Goal: Task Accomplishment & Management: Complete application form

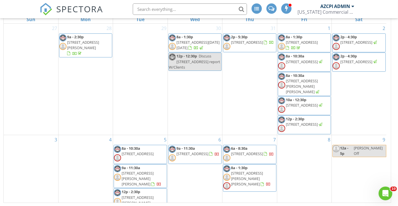
scroll to position [162, 0]
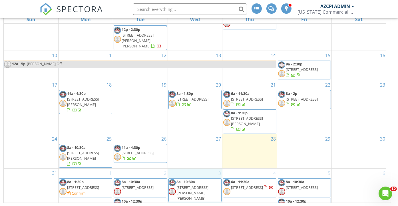
click at [202, 175] on div "3 8a - 10:30a 94 Bisbee Rd , Bisbee 85603" at bounding box center [195, 202] width 54 height 68
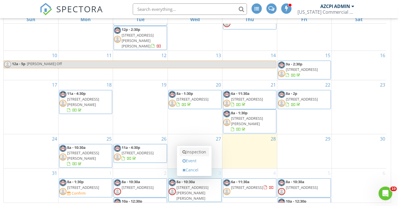
click at [201, 151] on link "Inspection" at bounding box center [194, 151] width 29 height 9
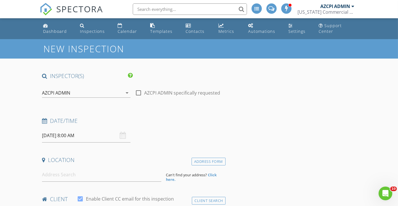
click at [94, 91] on div "AZCPI ADMIN" at bounding box center [82, 92] width 80 height 9
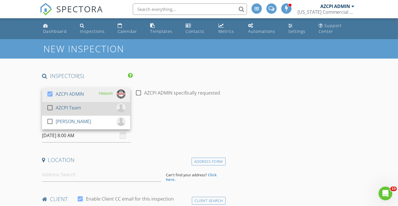
click at [92, 107] on div "check_box_outline_blank AZCPI Team" at bounding box center [86, 108] width 79 height 11
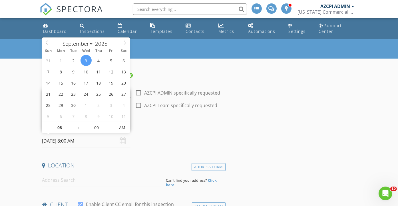
click at [100, 142] on input "09/03/2025 8:00 AM" at bounding box center [86, 141] width 88 height 14
type input "09"
type input "[DATE] 9:00 AM"
click at [76, 124] on span at bounding box center [75, 125] width 4 height 6
type input "10"
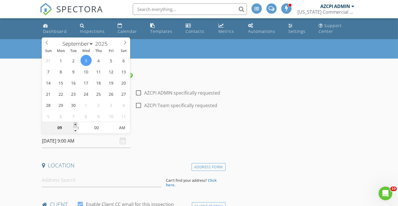
type input "09/03/2025 10:00 AM"
click at [76, 124] on span at bounding box center [75, 125] width 4 height 6
type input "11"
type input "09/03/2025 11:00 AM"
click at [76, 124] on span at bounding box center [75, 125] width 4 height 6
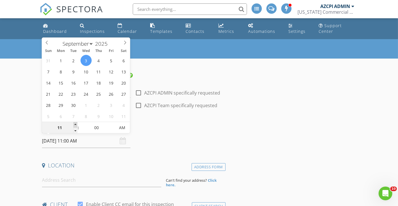
type input "12"
type input "09/03/2025 12:00 PM"
click at [76, 124] on span at bounding box center [75, 125] width 4 height 6
type input "01"
type input "09/03/2025 1:00 PM"
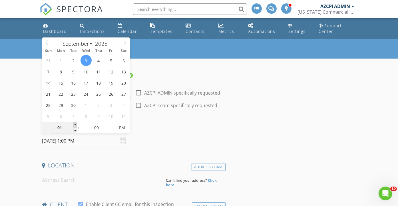
click at [76, 124] on span at bounding box center [75, 125] width 4 height 6
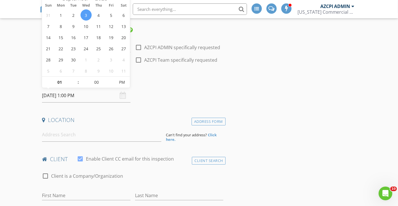
scroll to position [63, 0]
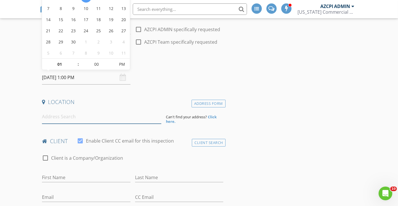
click at [89, 118] on input at bounding box center [101, 117] width 119 height 14
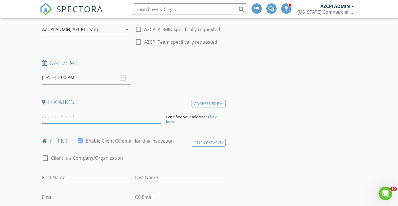
click at [95, 116] on input at bounding box center [101, 117] width 119 height 14
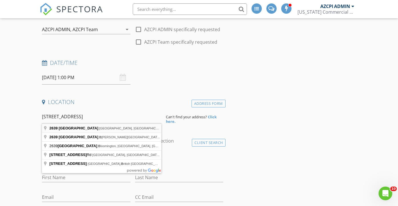
type input "2639 East Broadway Boulevard, Tucson, AZ, USA"
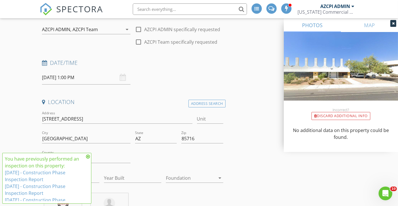
click at [88, 157] on icon at bounding box center [88, 156] width 4 height 5
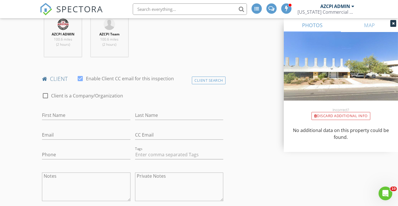
scroll to position [253, 0]
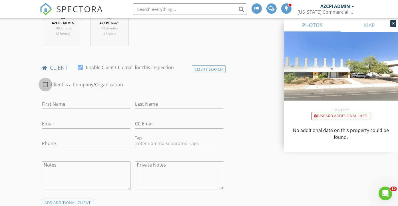
click at [45, 83] on div at bounding box center [46, 85] width 10 height 10
checkbox input "true"
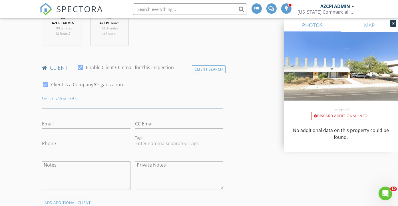
click at [101, 104] on input "Enable Client CC email for this inspection" at bounding box center [132, 103] width 181 height 9
type input "Hansen Monitoring Team, LLC C/O Amanda Oden"
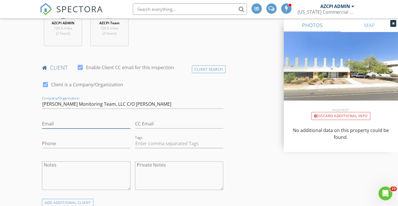
type input "Amanda@hansen-mt.com"
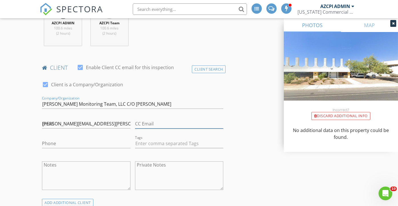
type input "Amanda@hansen-mt.com"
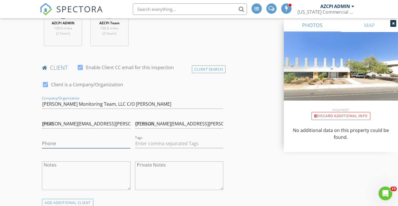
type input "480-206-6675"
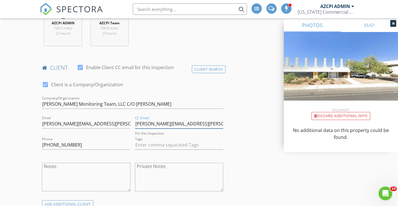
drag, startPoint x: 202, startPoint y: 123, endPoint x: 134, endPoint y: 123, distance: 68.5
click at [134, 123] on div "CC Email Amanda@hansen-mt.com For this Inspection" at bounding box center [179, 124] width 93 height 21
paste input "Inspections@hansen-mt.com"
type input "Inspections@hansen-mt.com"
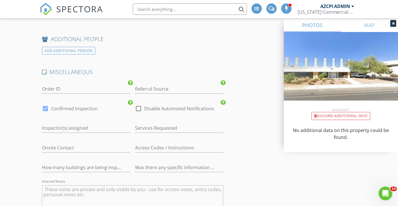
scroll to position [793, 0]
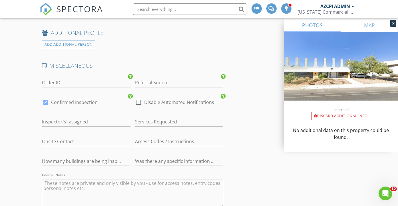
click at [46, 98] on div at bounding box center [46, 102] width 10 height 10
checkbox input "false"
checkbox input "true"
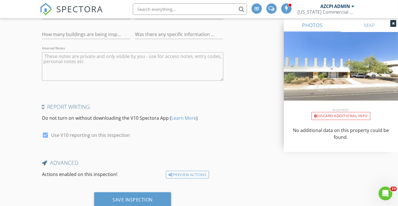
scroll to position [936, 0]
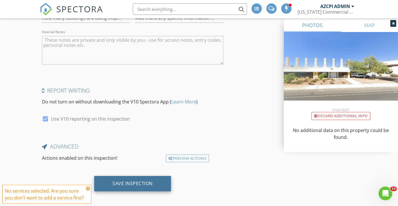
click at [120, 180] on div "Save Inspection" at bounding box center [132, 183] width 40 height 6
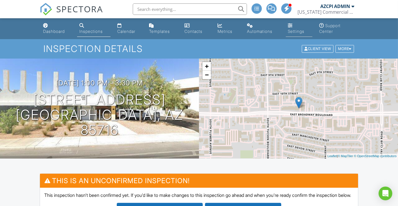
click at [291, 32] on div "Settings" at bounding box center [296, 31] width 17 height 5
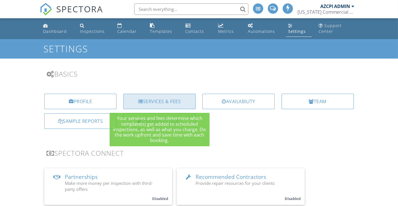
click at [160, 102] on div "Services & Fees" at bounding box center [159, 101] width 72 height 15
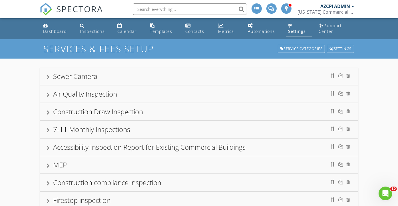
click at [142, 110] on div "Construction Draw Inspection" at bounding box center [98, 111] width 90 height 9
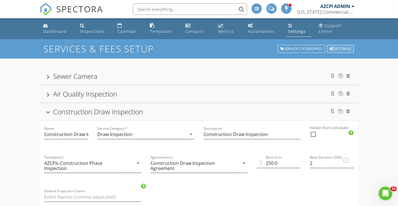
click at [345, 50] on div "Settings" at bounding box center [340, 49] width 27 height 8
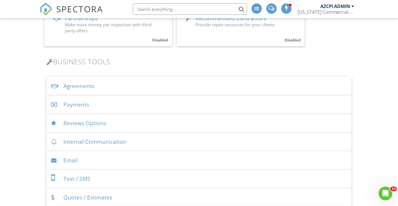
click at [84, 88] on div "Agreements" at bounding box center [199, 86] width 305 height 19
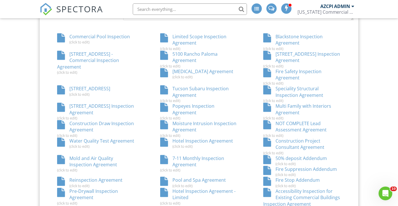
scroll to position [381, 0]
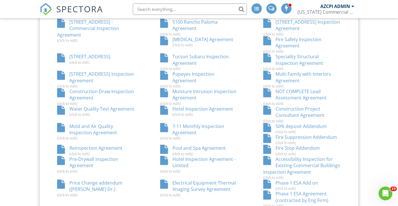
click at [125, 92] on div "Construction Draw Inspection Agreement (click to edit)" at bounding box center [95, 96] width 103 height 17
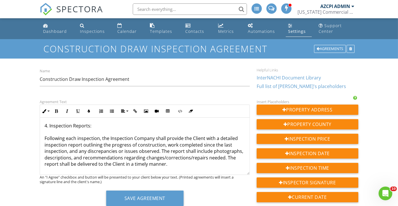
scroll to position [253, 0]
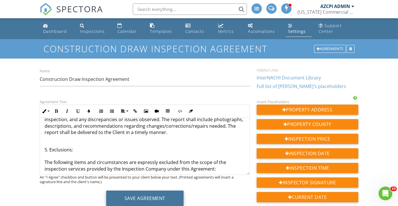
click at [158, 196] on button "Save Agreement" at bounding box center [144, 197] width 77 height 15
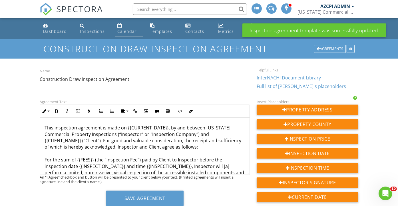
click at [126, 31] on div "Calendar" at bounding box center [126, 31] width 19 height 5
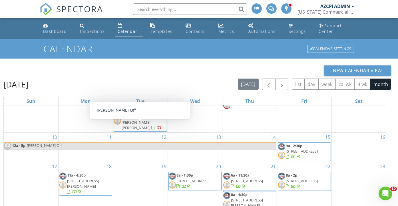
scroll to position [82, 0]
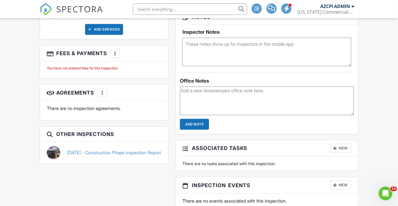
click at [102, 95] on div at bounding box center [102, 93] width 6 height 6
click at [101, 95] on div at bounding box center [102, 93] width 6 height 6
click at [115, 56] on div at bounding box center [115, 54] width 6 height 6
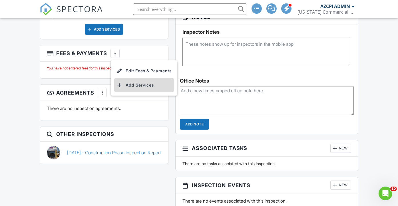
click at [137, 92] on li "Add Services" at bounding box center [144, 85] width 60 height 14
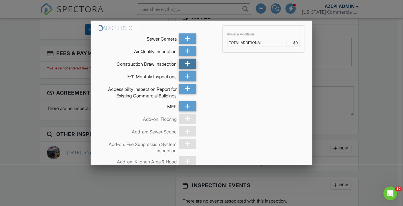
click at [185, 65] on icon at bounding box center [187, 64] width 5 height 10
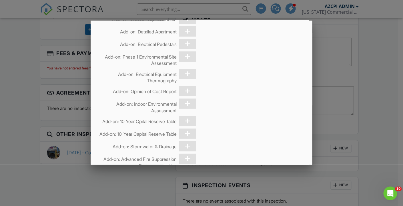
scroll to position [1532, 0]
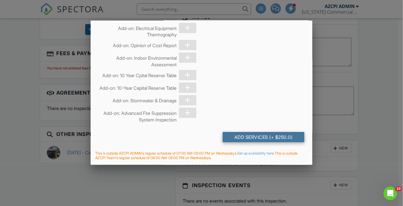
click at [245, 136] on div "Add Services (+ $250.0)" at bounding box center [263, 137] width 82 height 10
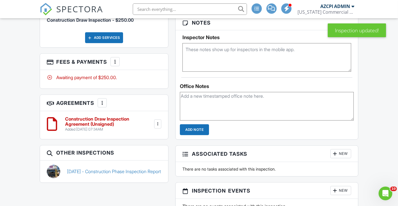
click at [101, 126] on h6 "Construction Draw Inspection Agreement (Unsigned)" at bounding box center [109, 121] width 88 height 10
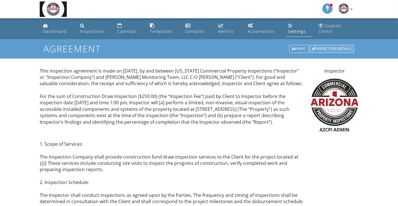
click at [328, 47] on div "Inspection Details" at bounding box center [331, 49] width 45 height 8
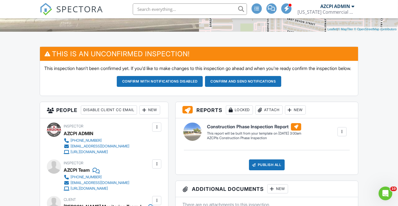
click at [343, 134] on div at bounding box center [342, 132] width 6 height 6
click at [339, 151] on div "Build Now" at bounding box center [331, 147] width 28 height 7
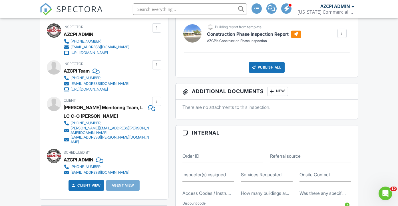
scroll to position [190, 0]
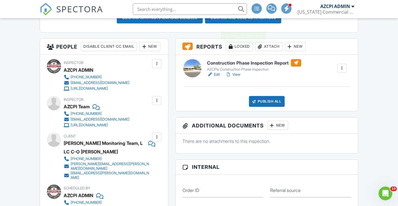
click at [203, 23] on button "Confirm and send notifications" at bounding box center [160, 18] width 86 height 11
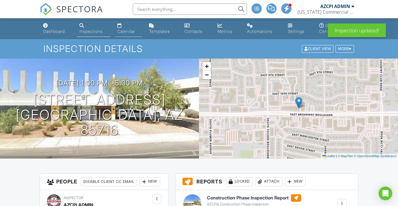
click at [130, 31] on div "Calendar" at bounding box center [126, 31] width 18 height 5
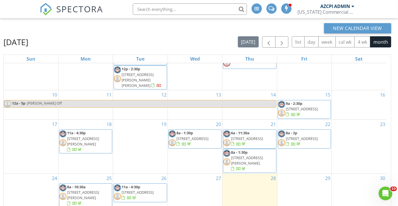
scroll to position [82, 0]
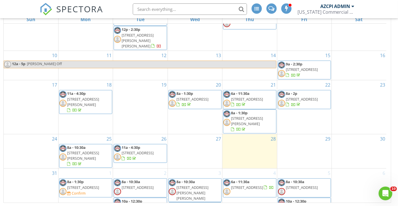
click at [191, 168] on div "3 8a - 10:30a 94 Bisbee Rd , Bisbee 85603 1p - 5:30p 2639 E Broadway Blvd, Tucs…" at bounding box center [195, 202] width 54 height 68
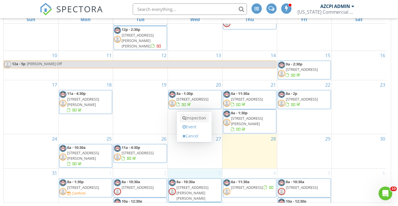
click at [195, 119] on link "Inspection" at bounding box center [194, 117] width 29 height 9
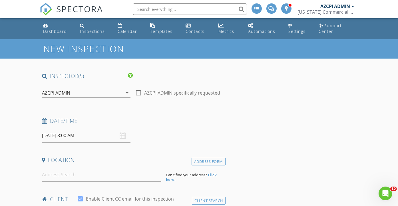
click at [92, 89] on div "AZCPI ADMIN" at bounding box center [82, 92] width 80 height 9
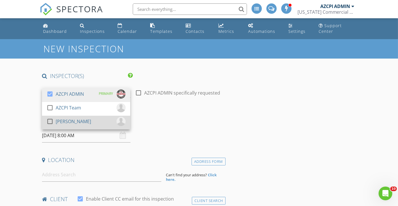
click at [81, 120] on div "check_box_outline_blank [PERSON_NAME]" at bounding box center [86, 122] width 79 height 11
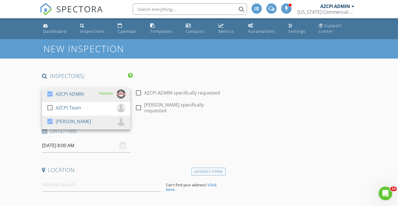
scroll to position [31, 0]
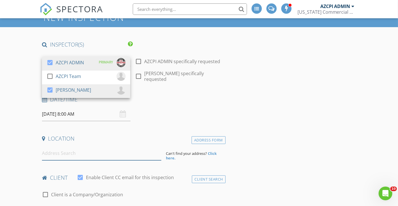
click at [103, 147] on input at bounding box center [101, 153] width 119 height 14
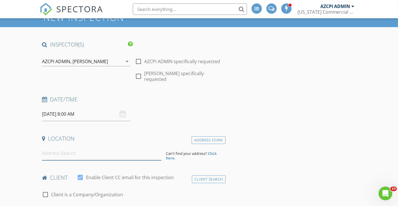
click at [106, 150] on input at bounding box center [101, 153] width 119 height 14
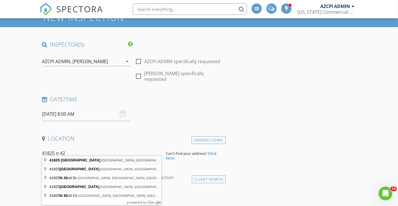
type input "[STREET_ADDRESS]"
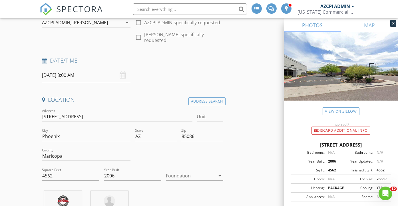
scroll to position [95, 0]
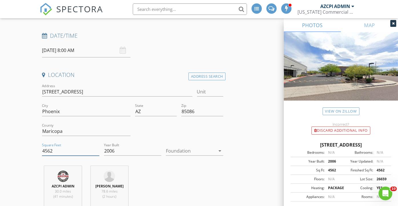
drag, startPoint x: 65, startPoint y: 146, endPoint x: 33, endPoint y: 146, distance: 32.0
type input "8258"
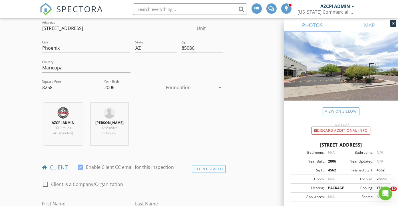
scroll to position [190, 0]
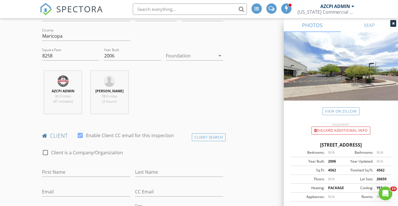
click at [196, 52] on div at bounding box center [190, 55] width 49 height 9
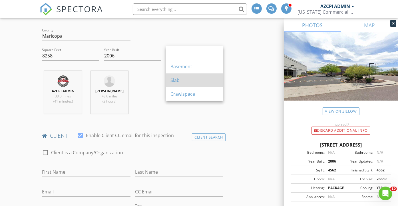
click at [189, 77] on div "Slab" at bounding box center [194, 80] width 48 height 7
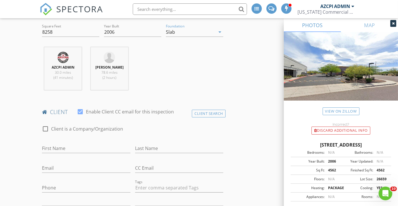
scroll to position [222, 0]
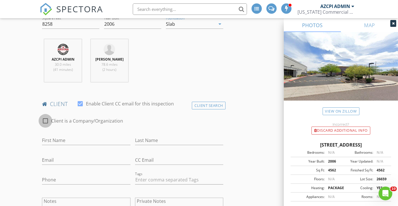
click at [45, 116] on div at bounding box center [46, 121] width 10 height 10
checkbox input "true"
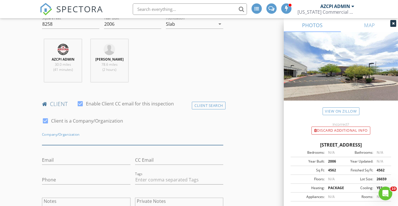
paste input "Giraffe Commercial Properties LLC"
type input "Giraffe Commercial Properties LLC"
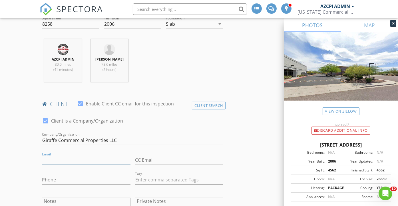
paste input "dave_z@oakhillbrands.com"
type input "dave_z@oakhillbrands.com"
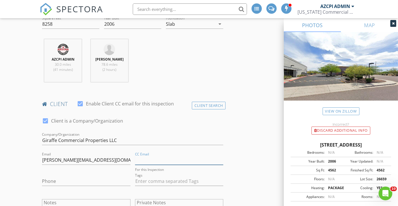
paste input "Tommy.Keeley@colliers.com"
type input "Tommy.Keeley@colliers.com"
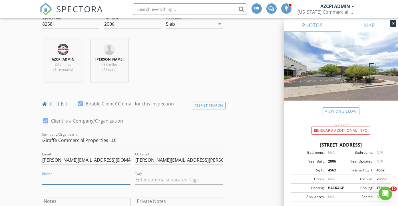
paste input "480-650-5333"
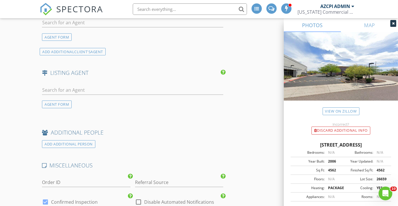
scroll to position [761, 0]
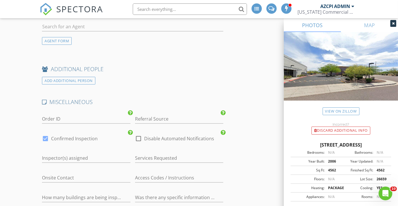
type input "480-650-5333"
click at [47, 134] on div at bounding box center [46, 139] width 10 height 10
checkbox input "false"
checkbox input "true"
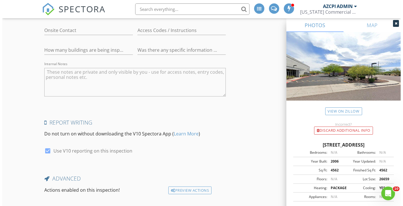
scroll to position [936, 0]
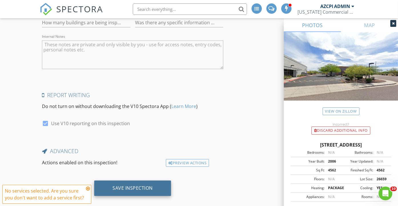
click at [126, 185] on div "Save Inspection" at bounding box center [132, 188] width 40 height 6
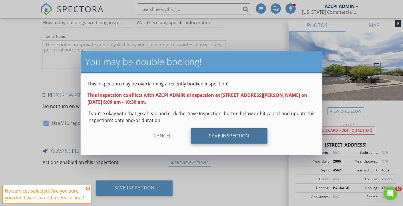
click at [226, 134] on div "Save Inspection" at bounding box center [229, 135] width 77 height 15
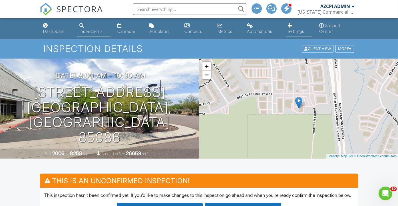
click at [293, 31] on div "Settings" at bounding box center [296, 31] width 17 height 5
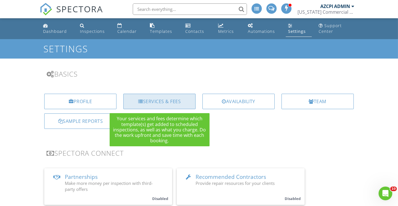
click at [158, 98] on div "Services & Fees" at bounding box center [159, 101] width 72 height 15
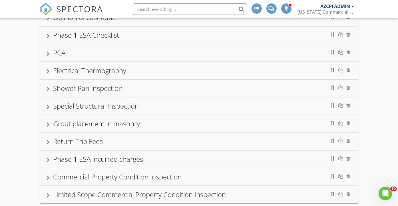
scroll to position [279, 0]
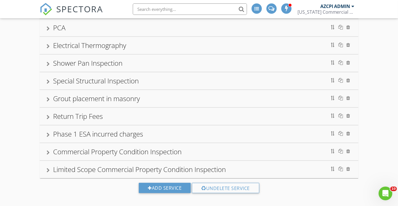
click at [169, 166] on div "Limited Scope Commercial Property Condition Inspection" at bounding box center [139, 168] width 173 height 9
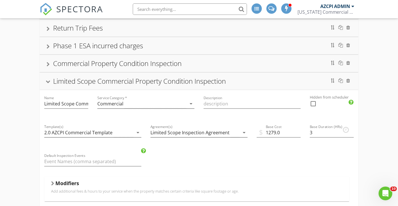
scroll to position [374, 0]
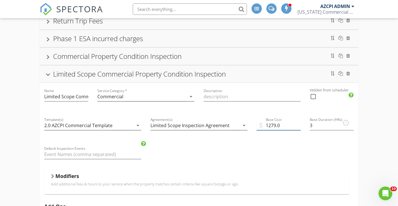
click at [274, 121] on input "1279.0" at bounding box center [279, 125] width 44 height 9
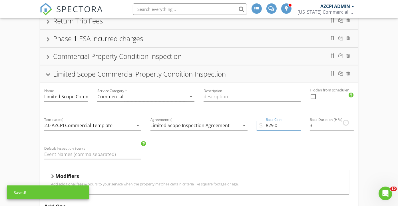
type input "829.0"
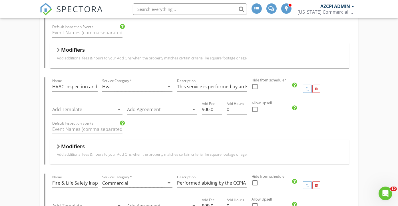
scroll to position [818, 0]
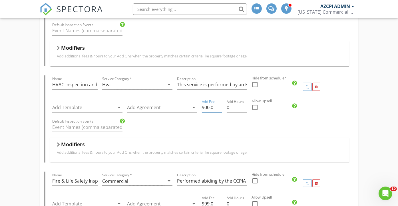
drag, startPoint x: 203, startPoint y: 102, endPoint x: 203, endPoint y: 109, distance: 6.9
click at [203, 104] on input "900.0" at bounding box center [212, 107] width 20 height 9
drag, startPoint x: 204, startPoint y: 100, endPoint x: 204, endPoint y: 105, distance: 4.9
click at [204, 103] on input "900.0" at bounding box center [212, 107] width 20 height 9
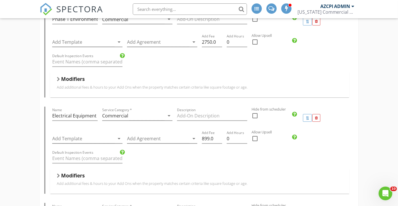
scroll to position [2975, 0]
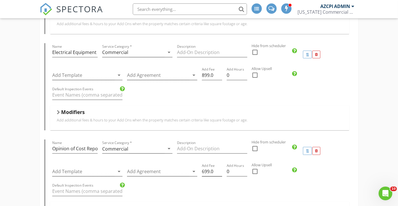
type input "200.0"
click at [204, 167] on input "699.0" at bounding box center [212, 171] width 20 height 9
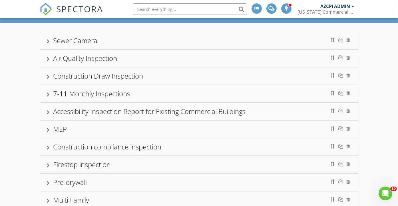
scroll to position [0, 0]
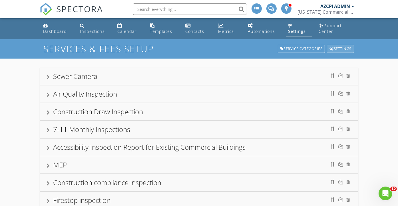
type input "499.0"
click at [345, 49] on div "Settings" at bounding box center [340, 49] width 27 height 8
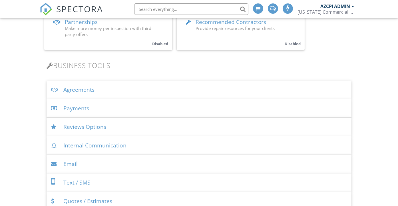
scroll to position [158, 0]
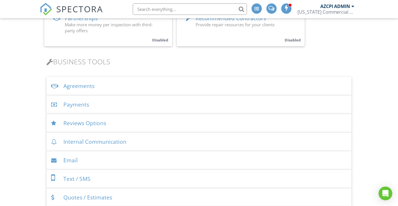
click at [87, 86] on div "Agreements" at bounding box center [199, 86] width 305 height 19
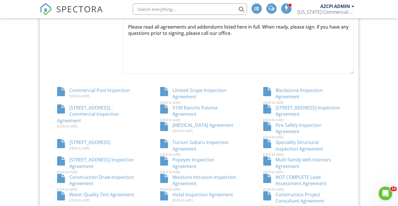
scroll to position [317, 0]
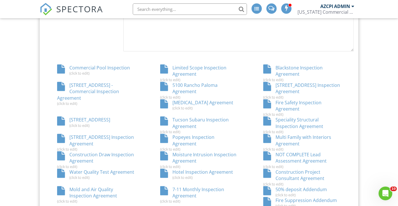
click at [199, 68] on div "Limited Scope Inspection Agreement (click to edit)" at bounding box center [198, 73] width 103 height 17
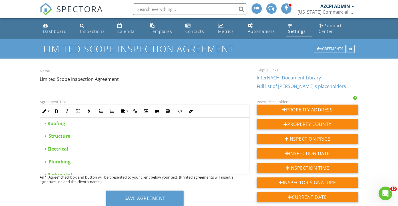
scroll to position [253, 0]
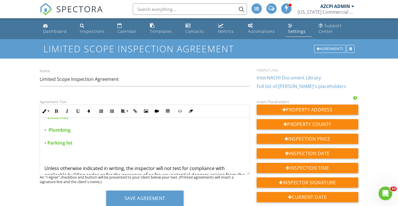
click at [98, 137] on p "This inspection agreement is made on {{CURRENT_DATE}}, by and between Arizona C…" at bounding box center [145, 62] width 200 height 383
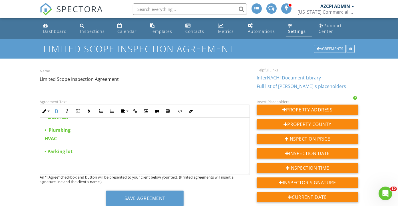
click at [101, 133] on p "This inspection agreement is made on {{CURRENT_DATE}}, by and between Arizona C…" at bounding box center [145, 2] width 200 height 262
drag, startPoint x: 47, startPoint y: 135, endPoint x: 44, endPoint y: 134, distance: 3.8
copy strong "•"
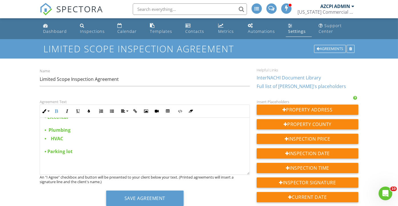
click at [45, 142] on strong "• HVAC • Parking lot" at bounding box center [59, 144] width 28 height 19
click at [48, 144] on strong "• HVAC • Parking lot" at bounding box center [59, 144] width 28 height 19
drag, startPoint x: 75, startPoint y: 144, endPoint x: 38, endPoint y: 144, distance: 36.8
click at [38, 144] on div "Agreement Text Inline Style XLarge Large Normal Small Light Small/Light Bold It…" at bounding box center [144, 154] width 217 height 112
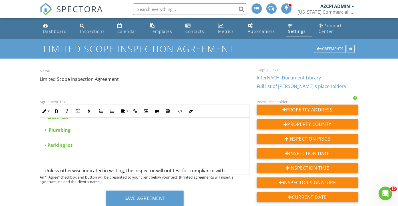
click at [87, 151] on p "• Parking lot Unless otherwise indicated in writing, the inspector will not tes…" at bounding box center [145, 195] width 200 height 121
drag, startPoint x: 59, startPoint y: 166, endPoint x: 42, endPoint y: 165, distance: 16.9
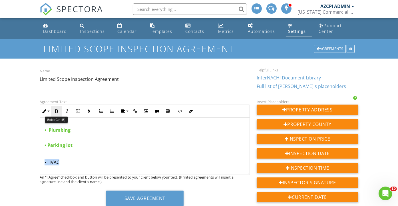
click at [57, 109] on icon "button" at bounding box center [56, 111] width 4 height 4
click at [99, 148] on p "• Parking lot" at bounding box center [145, 141] width 200 height 13
click at [46, 144] on p "• Parking lot" at bounding box center [145, 141] width 200 height 13
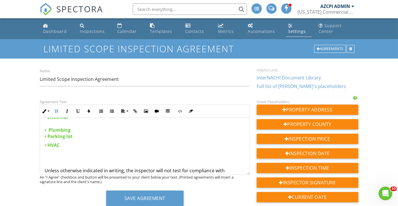
click at [46, 130] on p "This inspection agreement is made on {{CURRENT_DATE}}, by and between Arizona C…" at bounding box center [145, 5] width 200 height 268
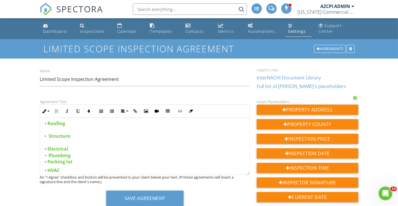
scroll to position [230, 0]
click at [85, 160] on p "• Plumbing • Parking lot" at bounding box center [145, 155] width 200 height 19
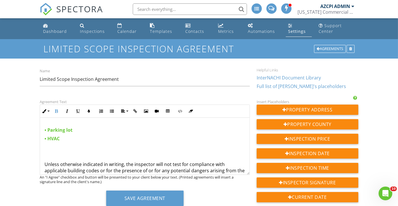
click at [79, 133] on p "​ • Parking lot" at bounding box center [145, 126] width 200 height 13
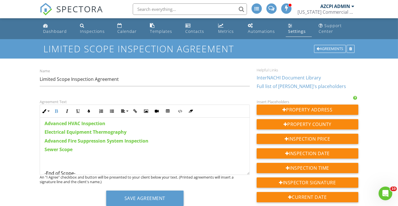
scroll to position [429, 0]
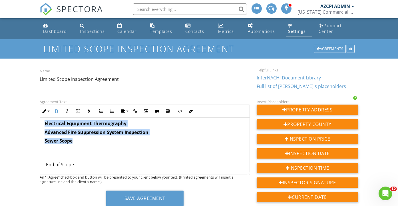
drag, startPoint x: 87, startPoint y: 147, endPoint x: 42, endPoint y: 132, distance: 47.8
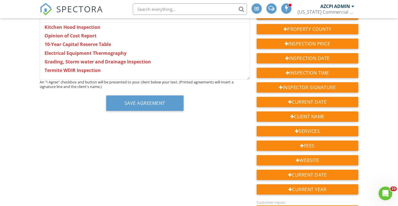
scroll to position [588, 0]
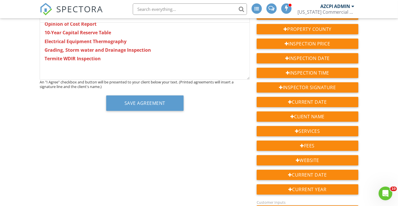
click at [107, 62] on p "Termite WDIR Inspection" at bounding box center [145, 58] width 200 height 6
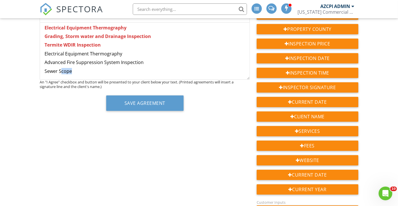
scroll to position [604, 0]
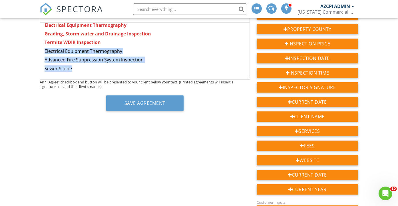
drag, startPoint x: 77, startPoint y: 77, endPoint x: 42, endPoint y: 59, distance: 39.2
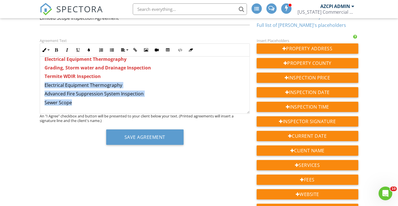
scroll to position [31, 0]
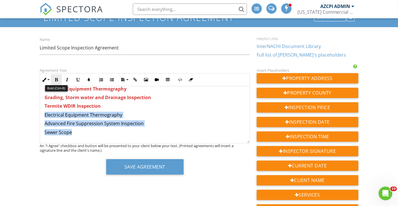
click at [57, 78] on icon "button" at bounding box center [56, 80] width 4 height 4
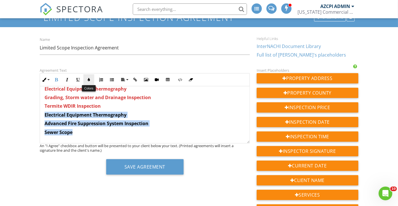
click at [90, 78] on icon "button" at bounding box center [89, 80] width 4 height 4
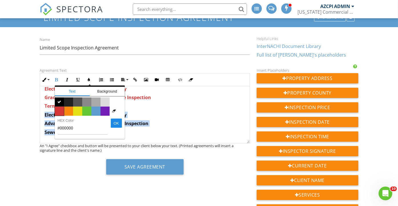
click at [58, 109] on span "Color #d53636" at bounding box center [59, 110] width 9 height 9
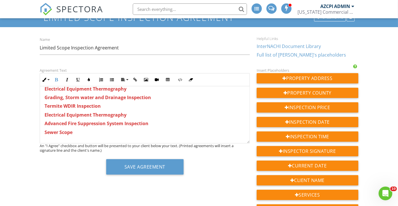
click at [162, 109] on p "Termite WDIR Inspection" at bounding box center [145, 106] width 200 height 6
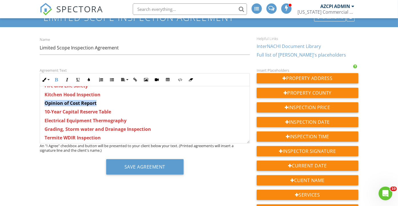
drag, startPoint x: 101, startPoint y: 110, endPoint x: 45, endPoint y: 108, distance: 56.8
click at [45, 106] on p "Opinion of Cost Report" at bounding box center [145, 103] width 200 height 6
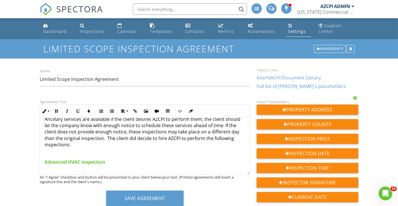
scroll to position [414, 0]
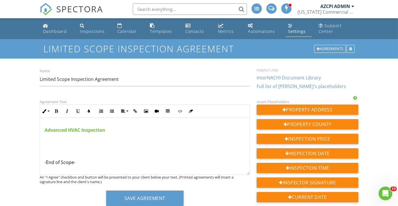
click at [113, 133] on p "Advanced HVAC Inspection" at bounding box center [145, 130] width 200 height 6
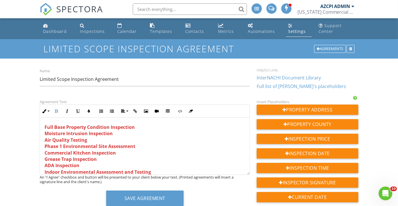
scroll to position [573, 0]
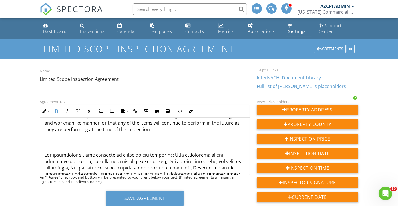
scroll to position [858, 0]
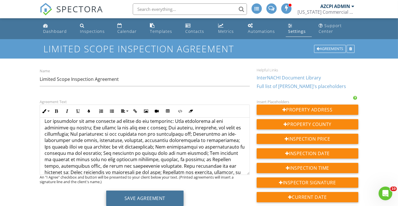
click at [152, 197] on button "Save Agreement" at bounding box center [144, 197] width 77 height 15
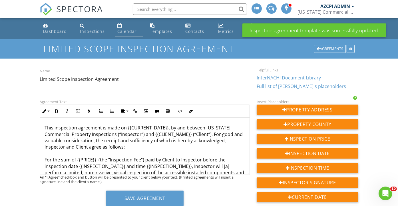
click at [122, 32] on div "Calendar" at bounding box center [126, 31] width 19 height 5
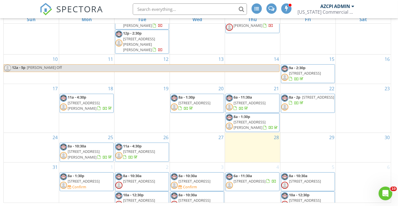
scroll to position [162, 0]
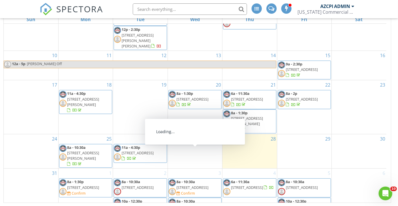
click at [208, 185] on span "[STREET_ADDRESS]" at bounding box center [192, 187] width 32 height 5
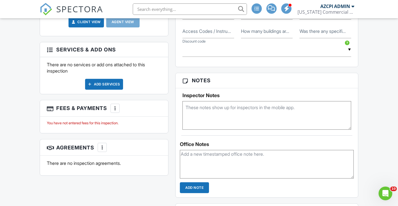
click at [116, 111] on div at bounding box center [115, 108] width 6 height 6
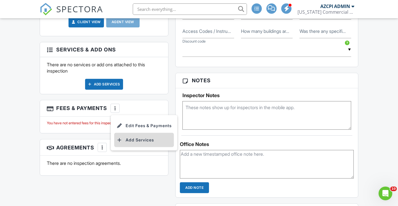
click at [138, 147] on li "Add Services" at bounding box center [144, 140] width 60 height 14
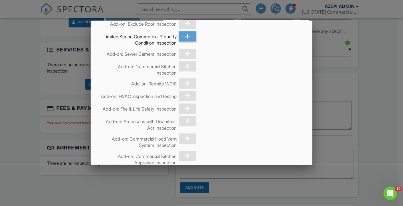
scroll to position [1110, 0]
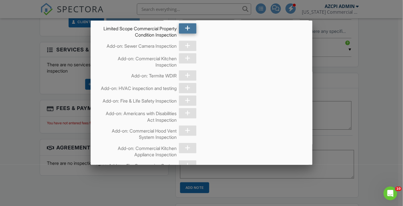
click at [185, 33] on icon at bounding box center [187, 28] width 5 height 10
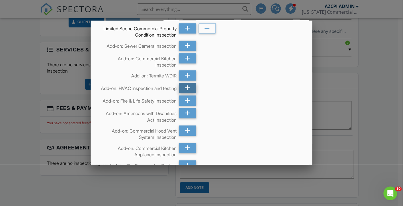
click at [186, 93] on icon at bounding box center [187, 88] width 5 height 10
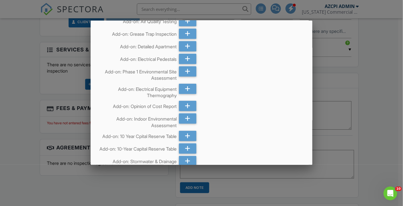
scroll to position [1427, 0]
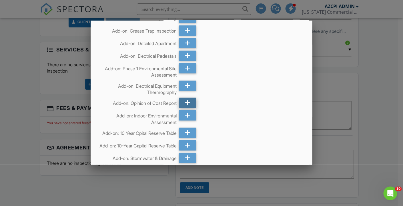
click at [185, 108] on icon at bounding box center [187, 103] width 5 height 10
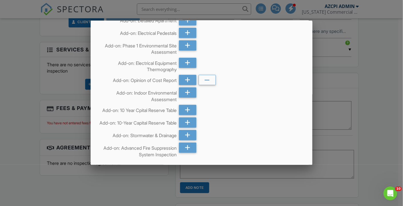
scroll to position [1532, 0]
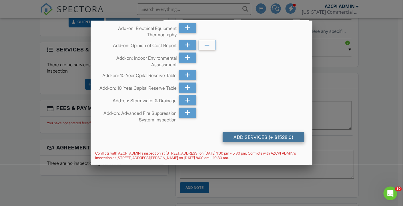
click at [249, 138] on div "Add Services (+ $1528.0)" at bounding box center [263, 137] width 82 height 10
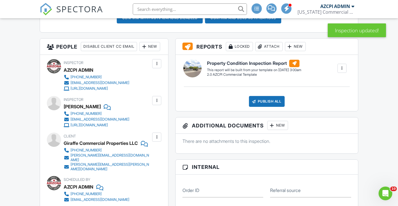
click at [343, 71] on div at bounding box center [342, 68] width 6 height 6
click at [334, 88] on div "Build Now" at bounding box center [331, 84] width 28 height 7
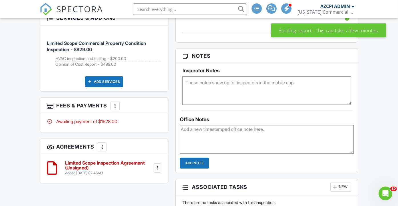
click at [99, 170] on h6 "Limited Scope Inspection Agreement (Unsigned)" at bounding box center [108, 165] width 87 height 10
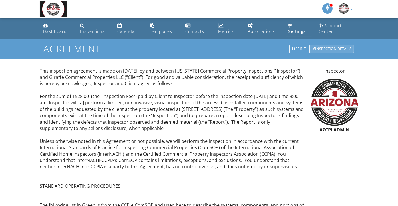
click at [323, 48] on div "Inspection Details" at bounding box center [331, 49] width 45 height 8
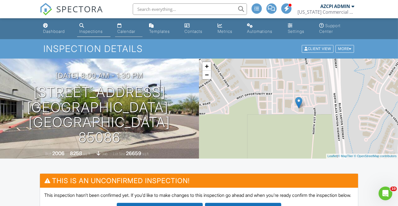
click at [131, 31] on div "Calendar" at bounding box center [126, 31] width 18 height 5
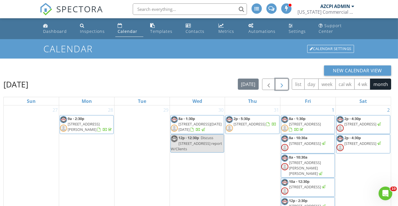
click at [287, 85] on button "button" at bounding box center [281, 85] width 13 height 12
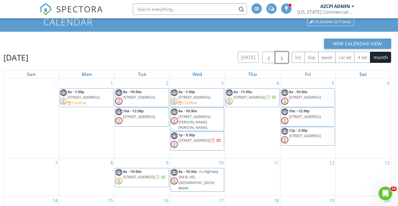
scroll to position [18, 0]
